Goal: Task Accomplishment & Management: Complete application form

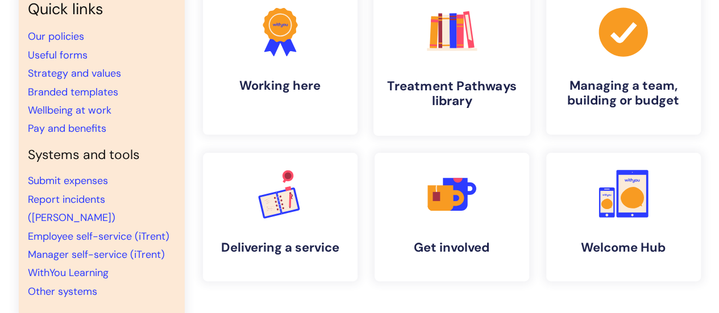
scroll to position [114, 0]
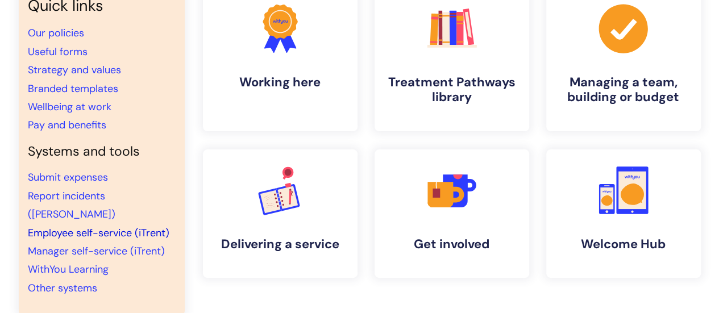
click at [90, 226] on link "Employee self-service (iTrent)" at bounding box center [99, 233] width 142 height 14
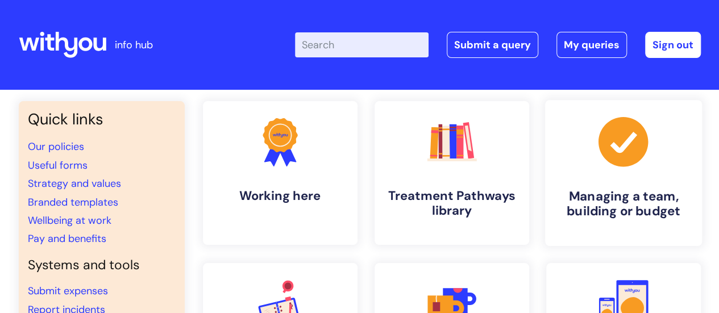
scroll to position [114, 0]
click at [531, 51] on link "Submit a query" at bounding box center [493, 45] width 92 height 26
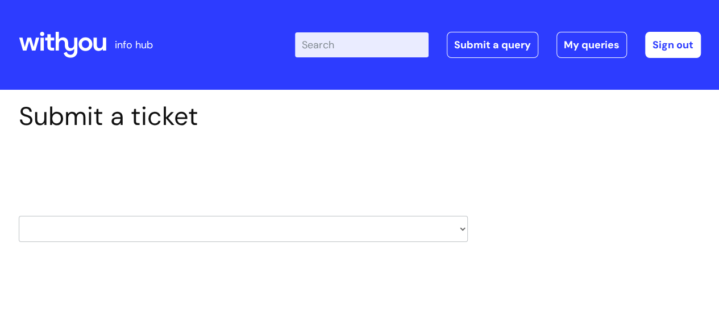
click at [457, 232] on select "HR / People IT and Support Clinical Drug Alerts Finance Accounts Data Support T…" at bounding box center [243, 229] width 449 height 26
select select "it_and_support"
click at [19, 216] on select "HR / People IT and Support Clinical Drug Alerts Finance Accounts Data Support T…" at bounding box center [243, 229] width 449 height 26
select select "80004286540"
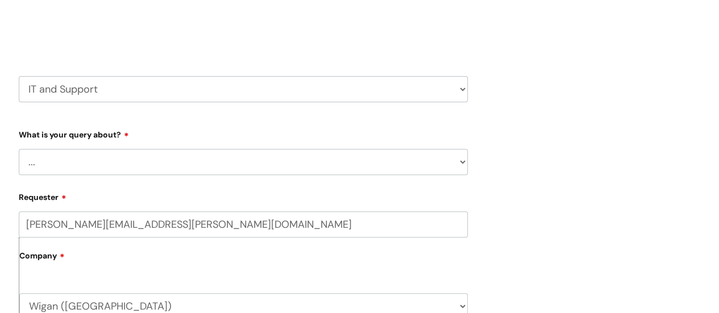
scroll to position [171, 0]
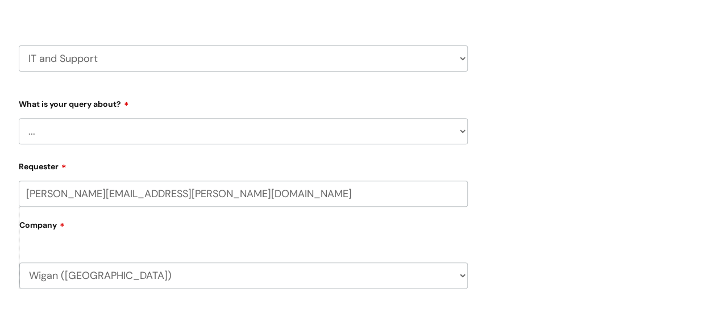
click at [458, 130] on select "... Mobile Phone Reset & MFA Accounts, Starters and Leavers IT Hardware issue I…" at bounding box center [243, 131] width 449 height 26
select select "IT Hardware issue"
click at [19, 118] on select "... Mobile Phone Reset & MFA Accounts, Starters and Leavers IT Hardware issue I…" at bounding box center [243, 131] width 449 height 26
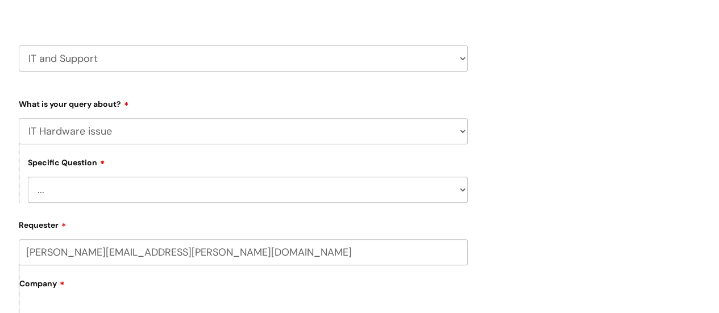
click at [463, 192] on select "... I need a new or replacement ... I’m waiting for new or replacement hardware…" at bounding box center [248, 190] width 440 height 26
select select "Problems with IT equipment in a With You office"
click at [28, 177] on select "... I need a new or replacement ... I’m waiting for new or replacement hardware…" at bounding box center [248, 190] width 440 height 26
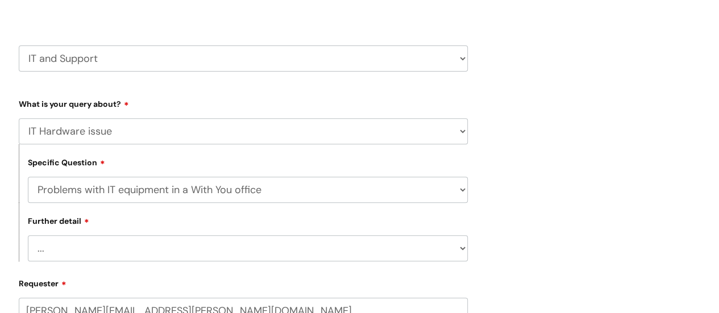
click at [459, 132] on select "... Mobile Phone Reset & MFA Accounts, Starters and Leavers IT Hardware issue I…" at bounding box center [243, 131] width 449 height 26
select select "Something Else"
click at [19, 118] on select "... Mobile Phone Reset & MFA Accounts, Starters and Leavers IT Hardware issue I…" at bounding box center [243, 131] width 449 height 26
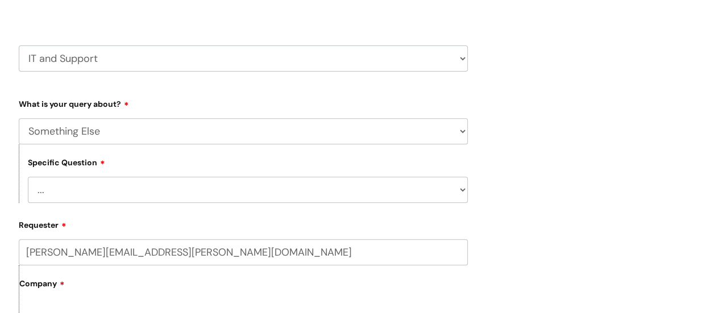
click at [462, 194] on select "... My problem is not listed" at bounding box center [248, 190] width 440 height 26
select select "My problem is not listed"
click at [28, 177] on select "... My problem is not listed" at bounding box center [248, 190] width 440 height 26
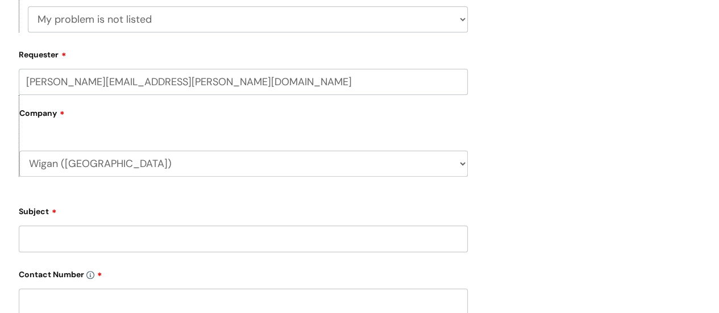
click at [340, 250] on input "Subject" at bounding box center [243, 239] width 449 height 26
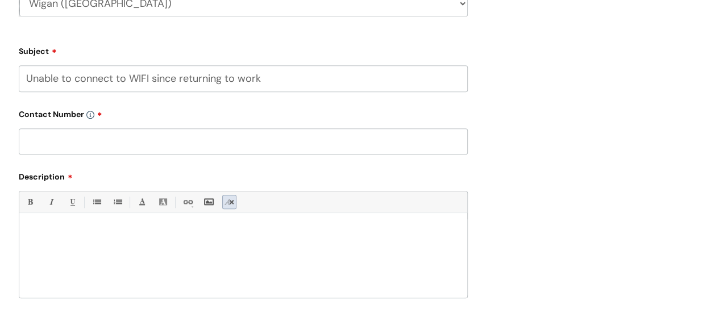
scroll to position [512, 0]
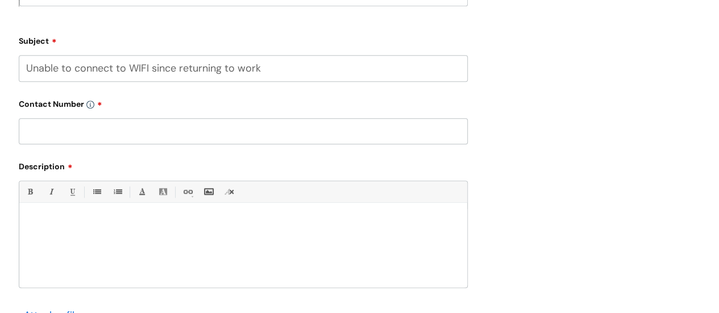
type input "Unable to connect to WIFI since returning to work"
paste input "07974 299978"
type input "07974 299978"
click at [89, 222] on p at bounding box center [243, 223] width 431 height 10
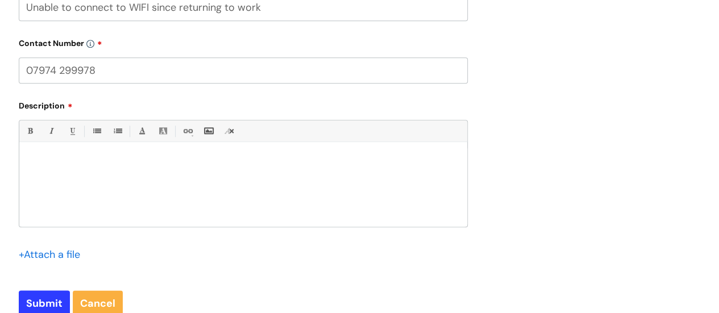
scroll to position [625, 0]
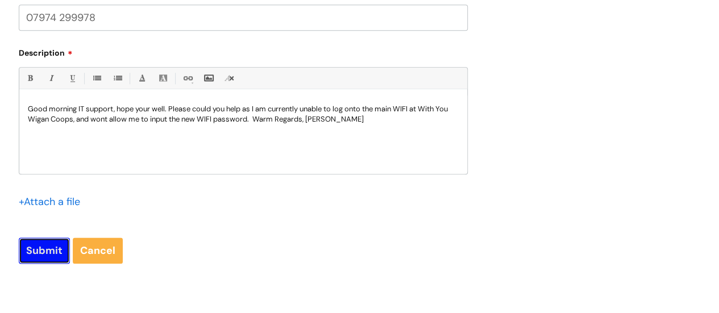
drag, startPoint x: 48, startPoint y: 243, endPoint x: 131, endPoint y: 218, distance: 87.1
click at [48, 243] on input "Submit" at bounding box center [44, 251] width 51 height 26
type input "Please Wait..."
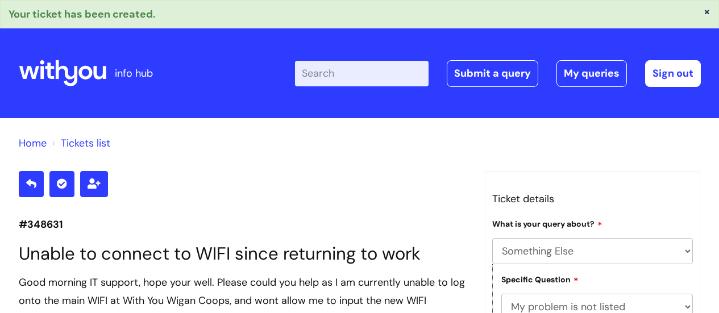
select select "Something Else"
select select "My problem is not listed"
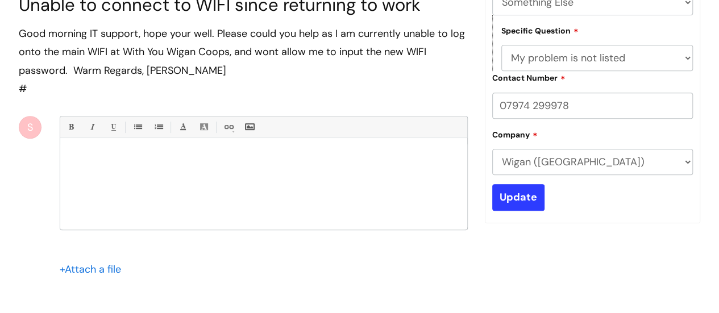
scroll to position [18, 0]
click at [292, 164] on p at bounding box center [264, 158] width 390 height 11
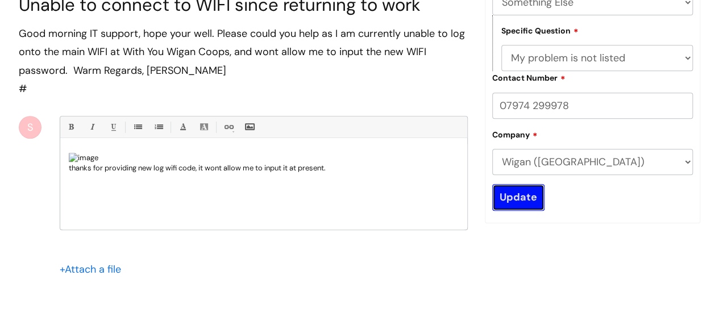
click at [505, 201] on input "Update" at bounding box center [518, 197] width 52 height 26
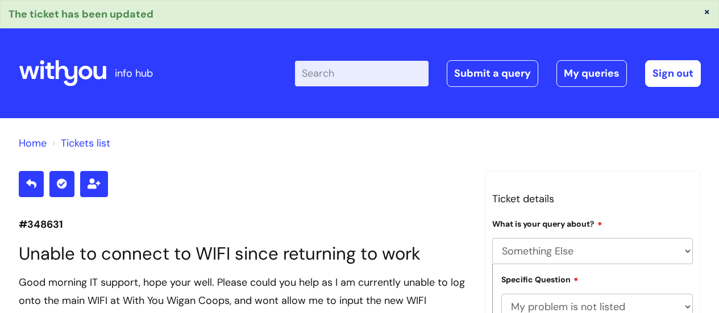
select select "Something Else"
select select "My problem is not listed"
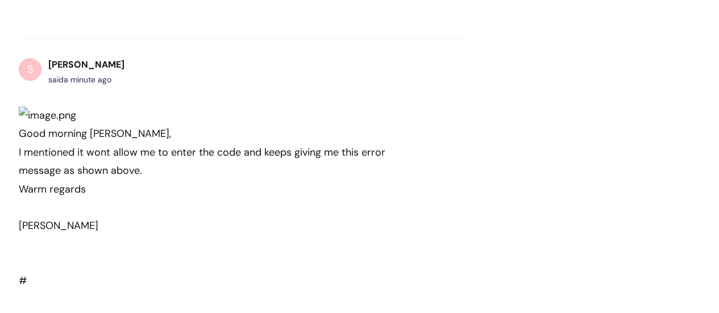
scroll to position [871, 0]
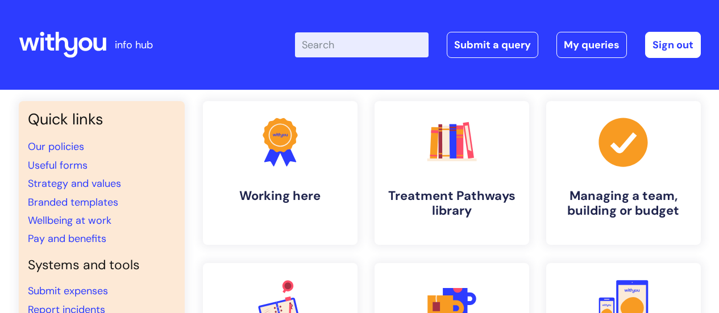
scroll to position [114, 0]
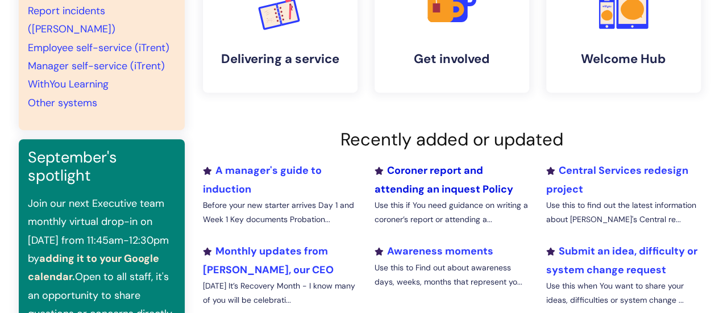
scroll to position [284, 0]
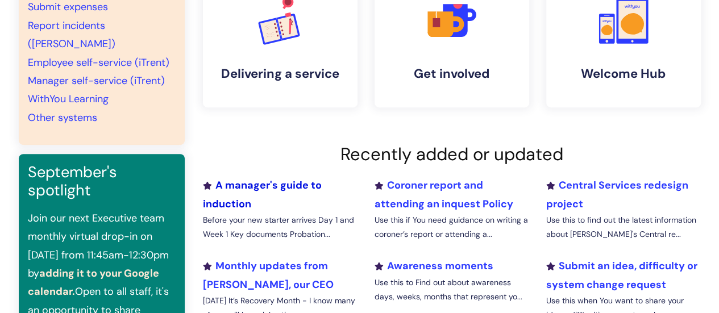
click at [284, 184] on link "A manager's guide to induction" at bounding box center [262, 194] width 119 height 32
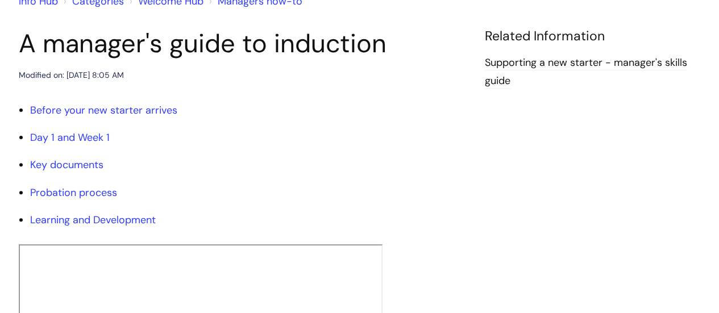
scroll to position [171, 0]
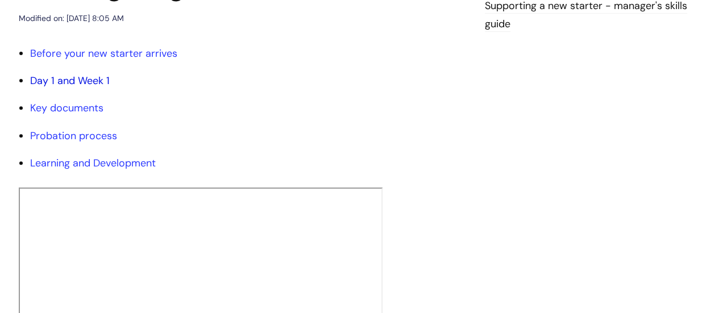
click at [94, 83] on link "Day 1 and Week 1" at bounding box center [70, 81] width 80 height 14
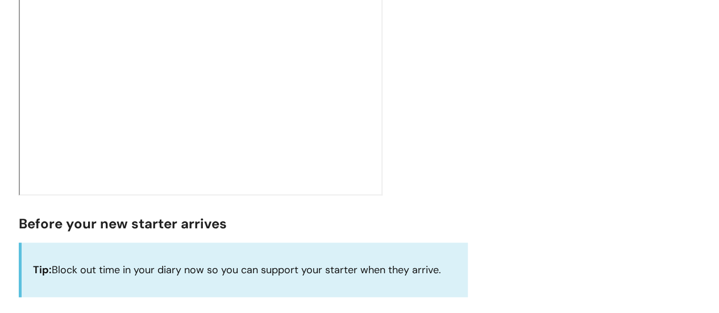
scroll to position [256, 0]
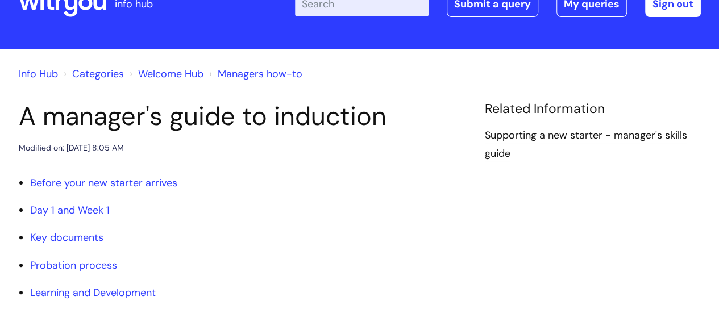
scroll to position [57, 0]
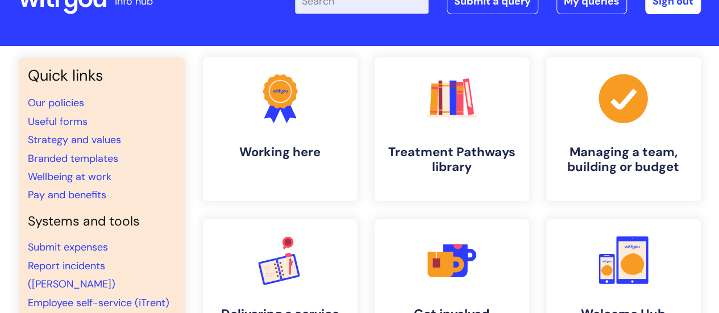
scroll to position [114, 0]
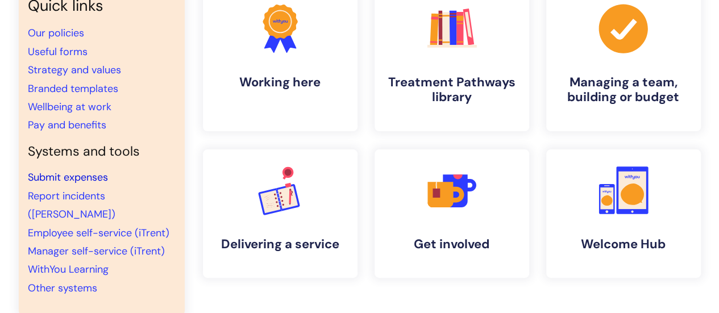
click at [84, 182] on link "Submit expenses" at bounding box center [68, 178] width 80 height 14
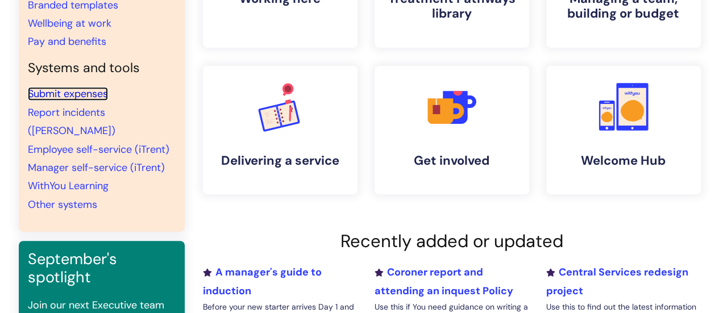
scroll to position [0, 0]
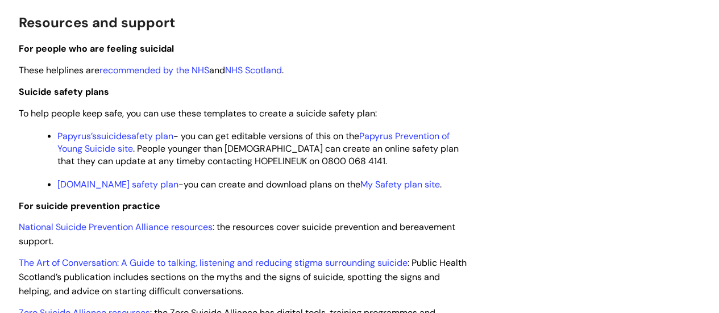
scroll to position [909, 0]
